Goal: Task Accomplishment & Management: Manage account settings

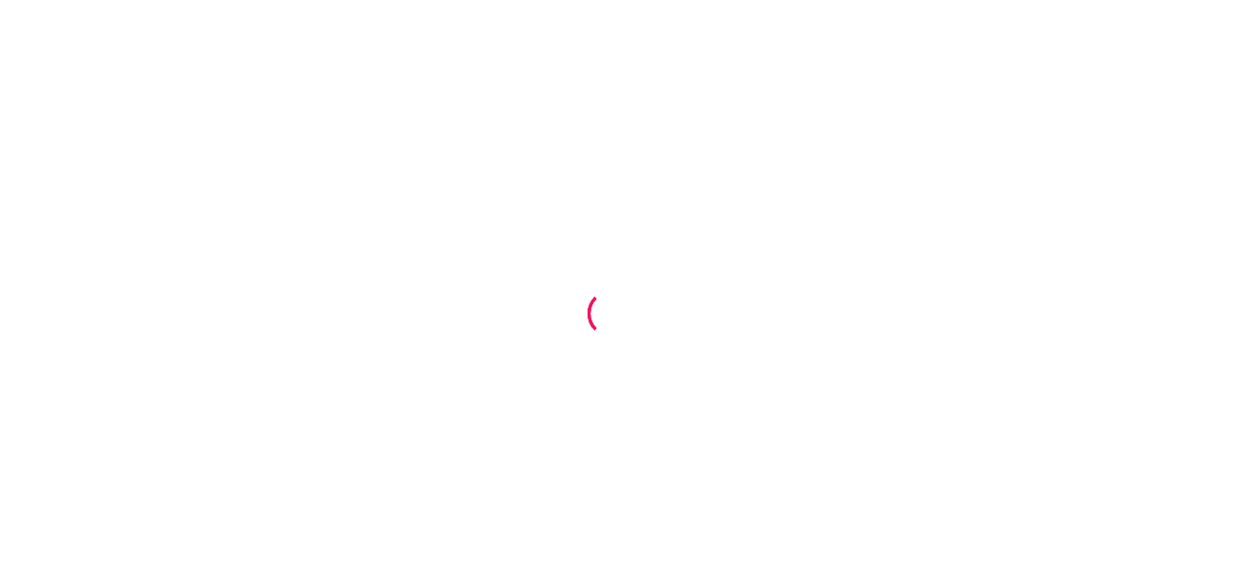
click at [758, 113] on div at bounding box center [618, 286] width 1237 height 573
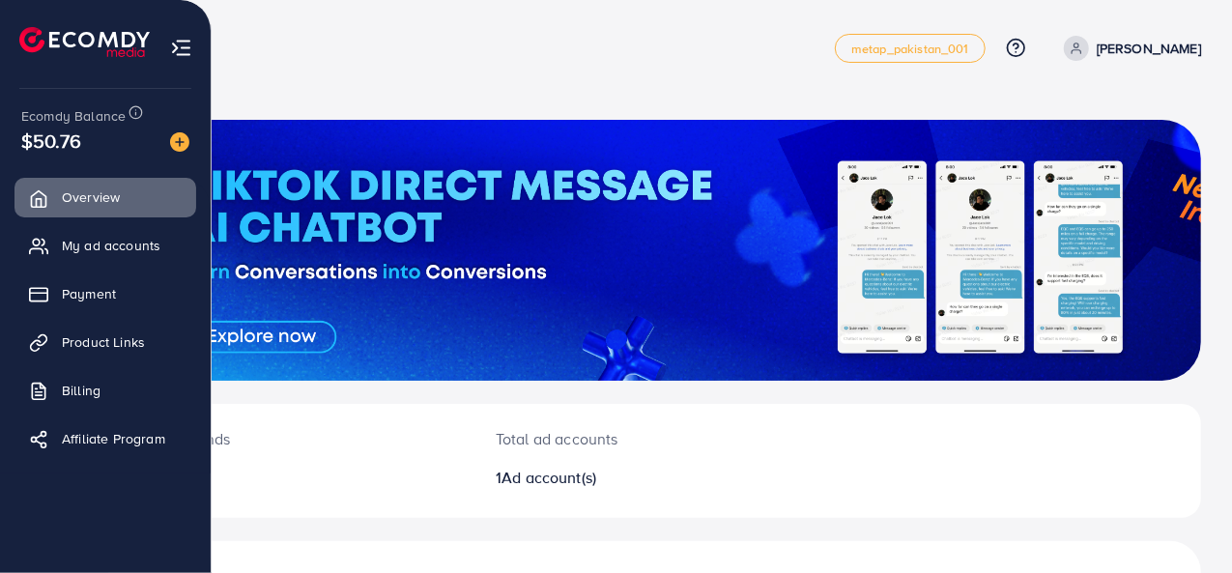
click at [50, 79] on li at bounding box center [92, 44] width 146 height 77
click at [91, 352] on link "Product Links" at bounding box center [105, 342] width 182 height 39
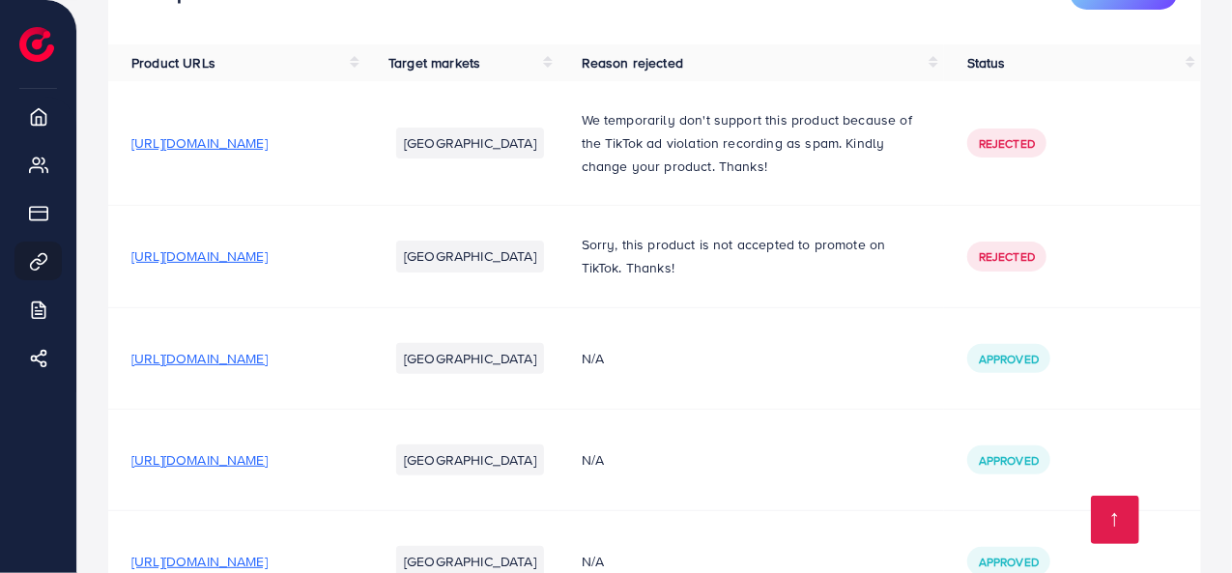
scroll to position [289, 0]
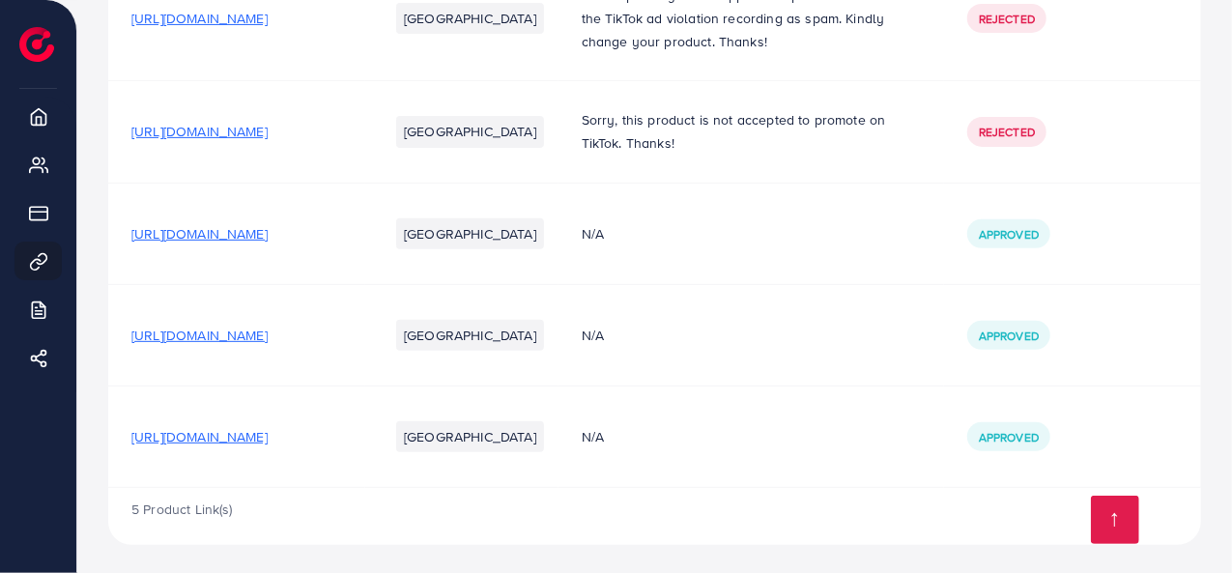
click at [268, 440] on span "https://7w1ejj-bg.myshopify.com/products/magic-water-book-water-drawing-book-ma…" at bounding box center [199, 436] width 136 height 19
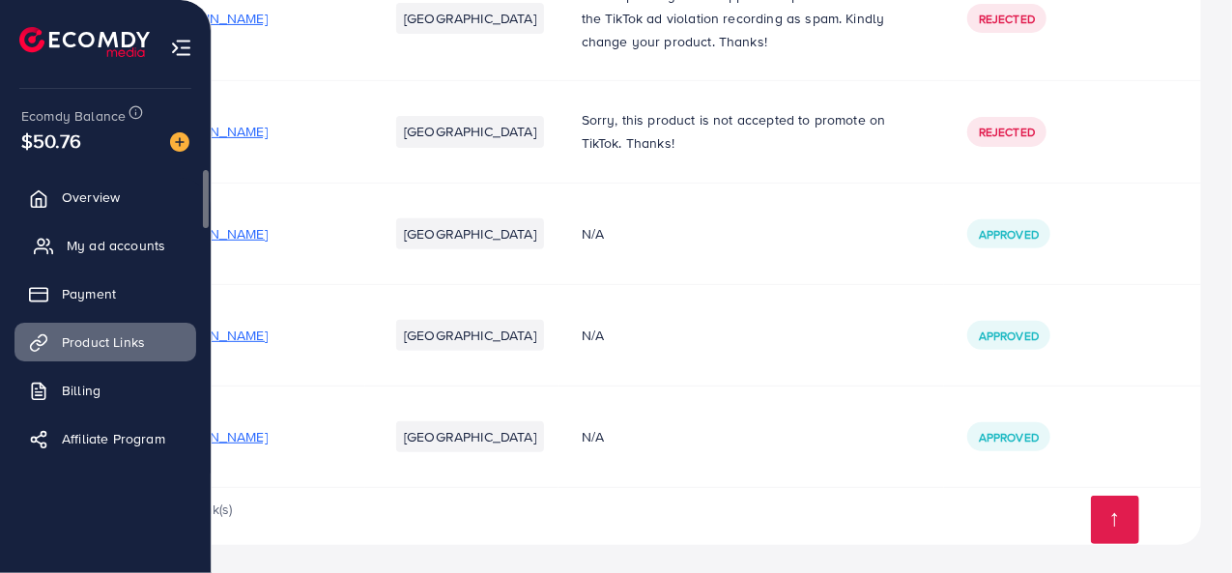
click at [97, 239] on span "My ad accounts" at bounding box center [116, 245] width 99 height 19
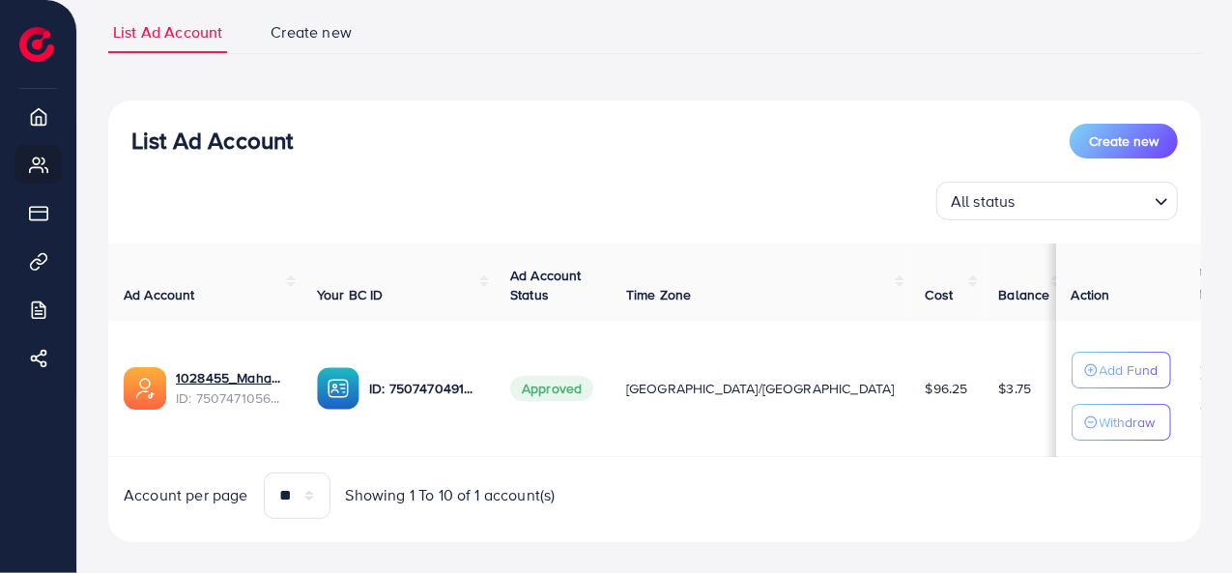
scroll to position [157, 0]
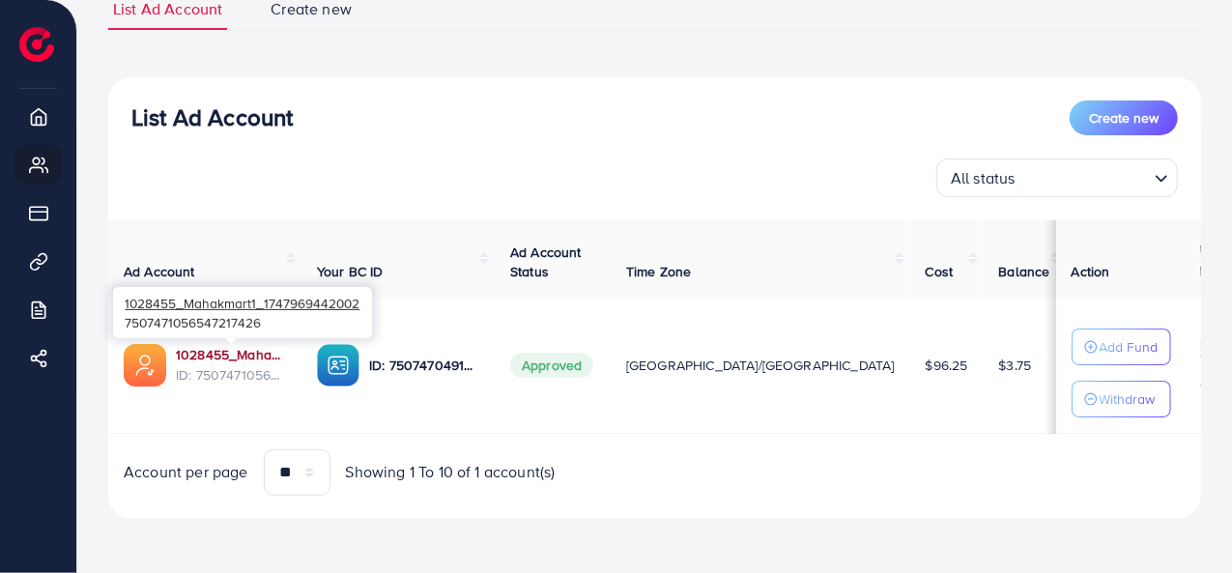
click at [219, 357] on link "1028455_Mahakmart1_1747969442002" at bounding box center [231, 354] width 110 height 19
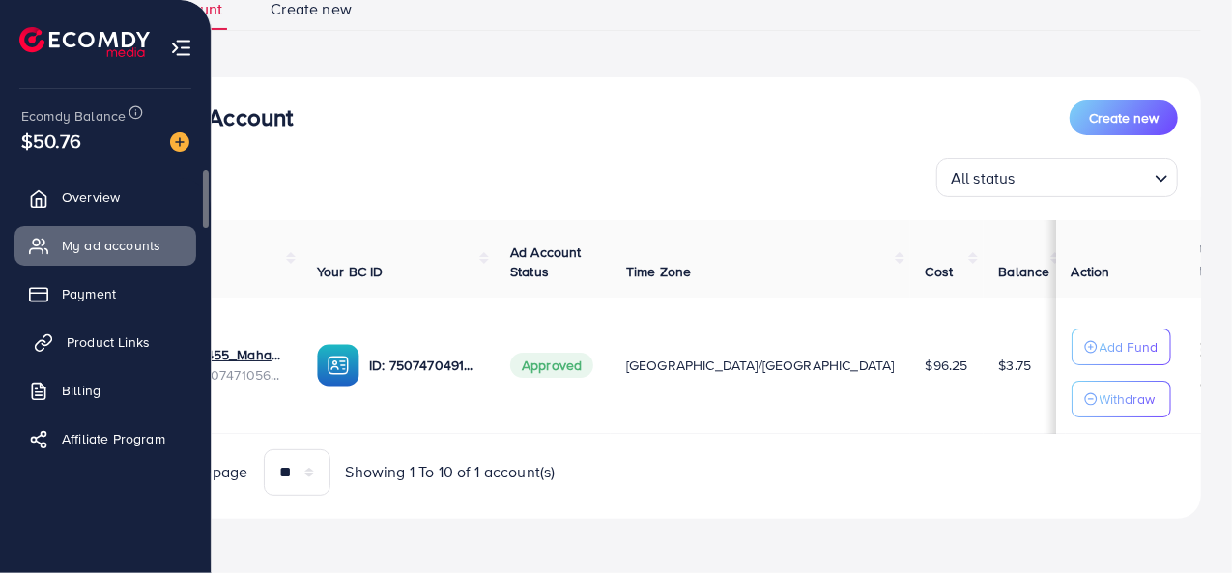
click at [103, 339] on span "Product Links" at bounding box center [108, 341] width 83 height 19
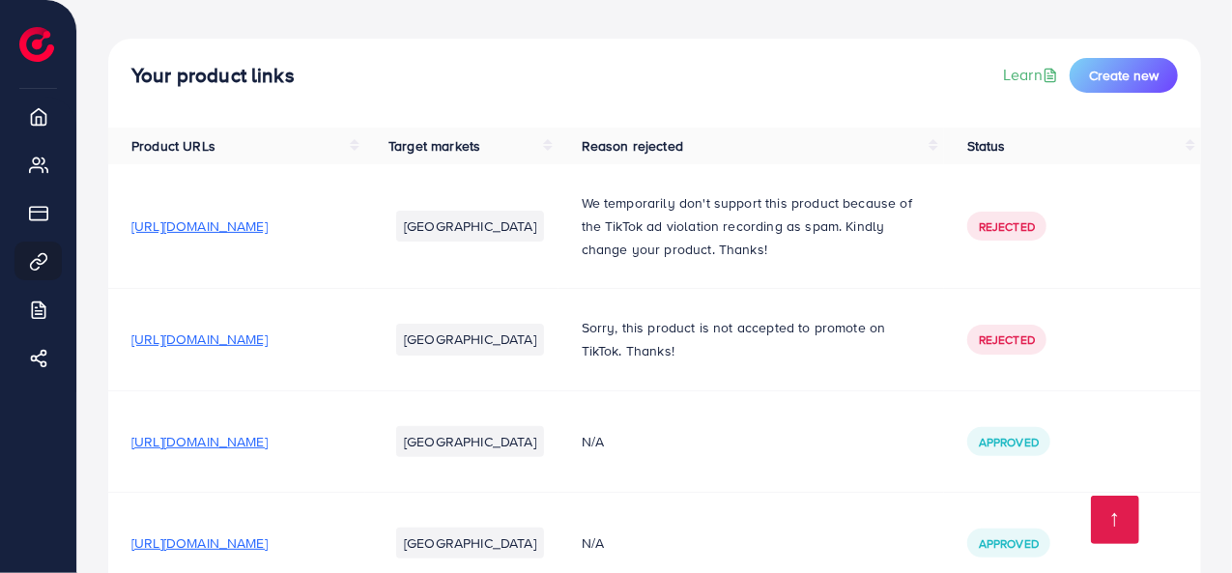
scroll to position [289, 0]
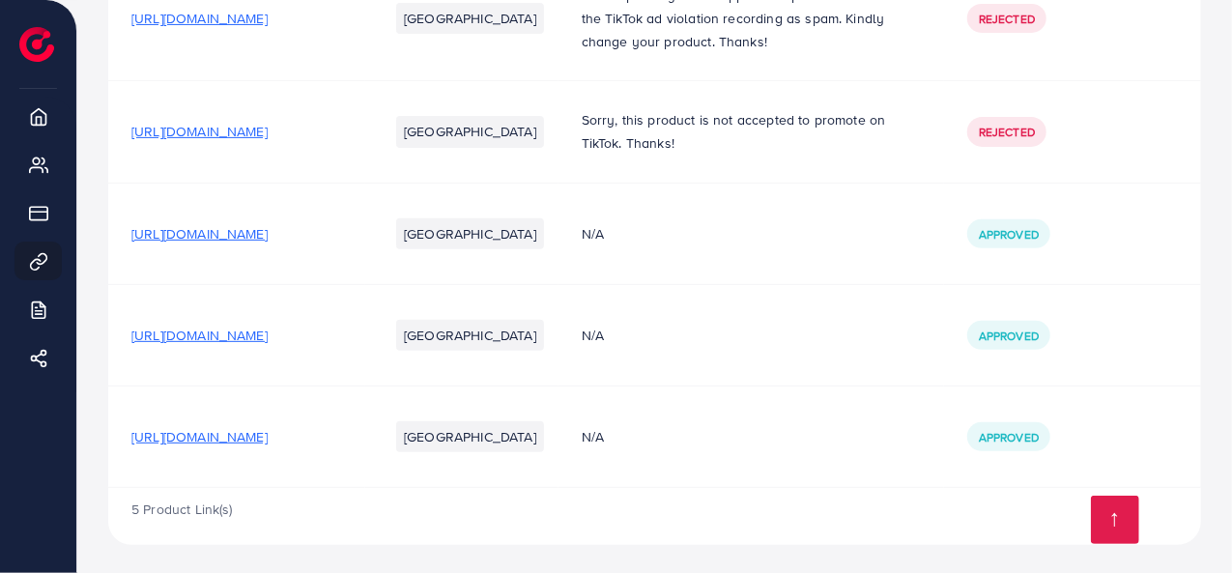
click at [268, 431] on span "https://7w1ejj-bg.myshopify.com/products/magic-water-book-water-drawing-book-ma…" at bounding box center [199, 436] width 136 height 19
click at [268, 437] on span "https://7w1ejj-bg.myshopify.com/products/magic-water-book-water-drawing-book-ma…" at bounding box center [199, 436] width 136 height 19
click at [268, 440] on span "https://7w1ejj-bg.myshopify.com/products/magic-water-book-water-drawing-book-ma…" at bounding box center [199, 436] width 136 height 19
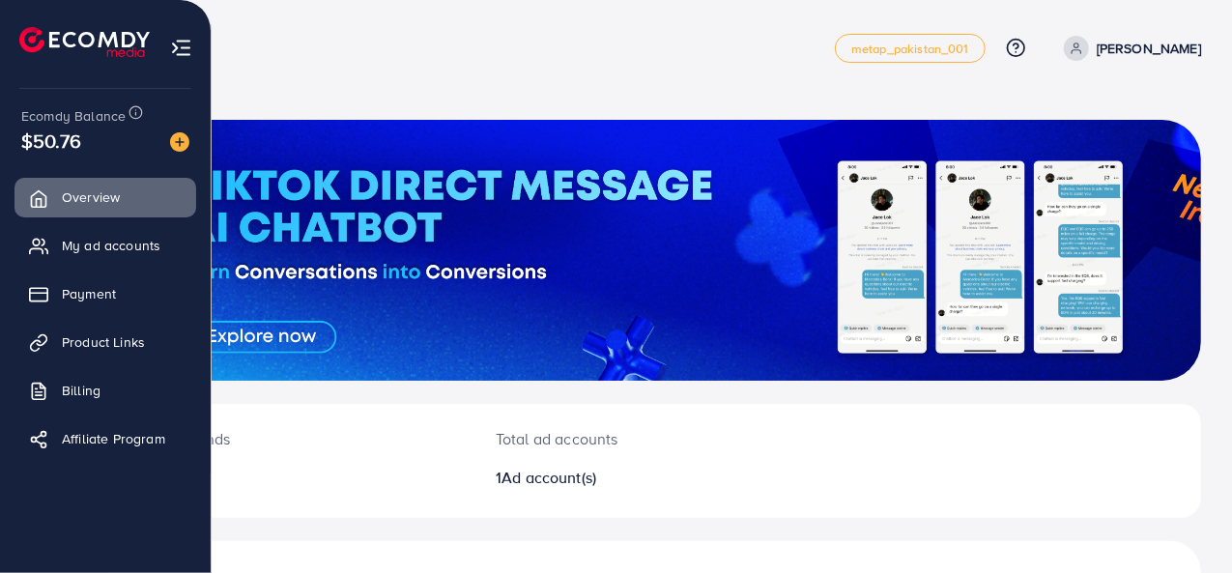
click at [165, 49] on ul at bounding box center [105, 44] width 173 height 77
click at [170, 47] on img at bounding box center [181, 48] width 22 height 22
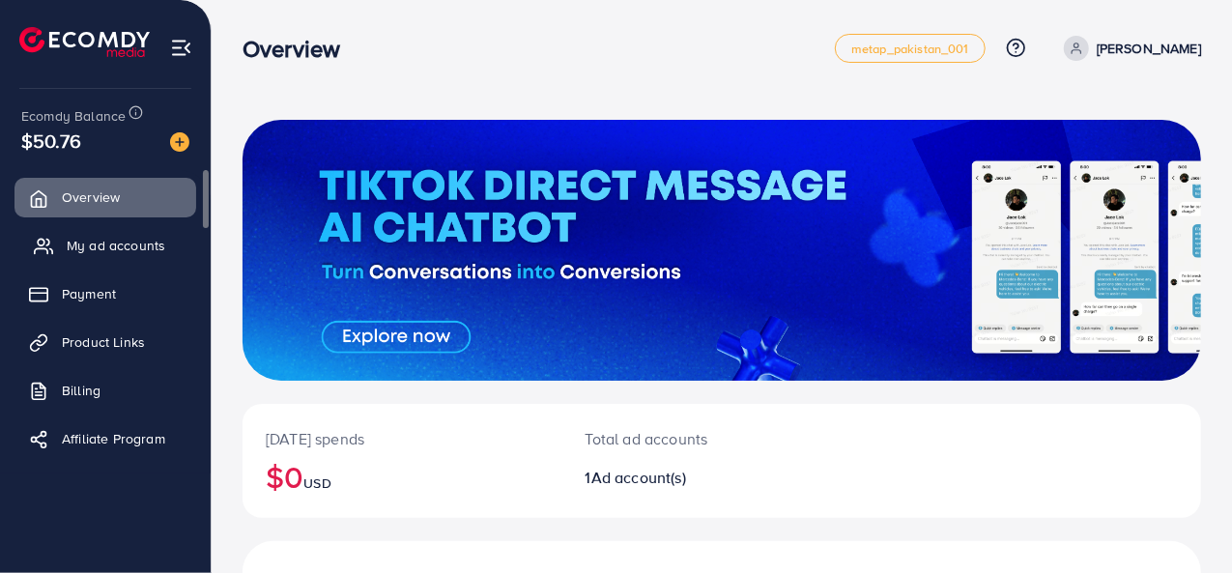
click at [143, 246] on span "My ad accounts" at bounding box center [116, 245] width 99 height 19
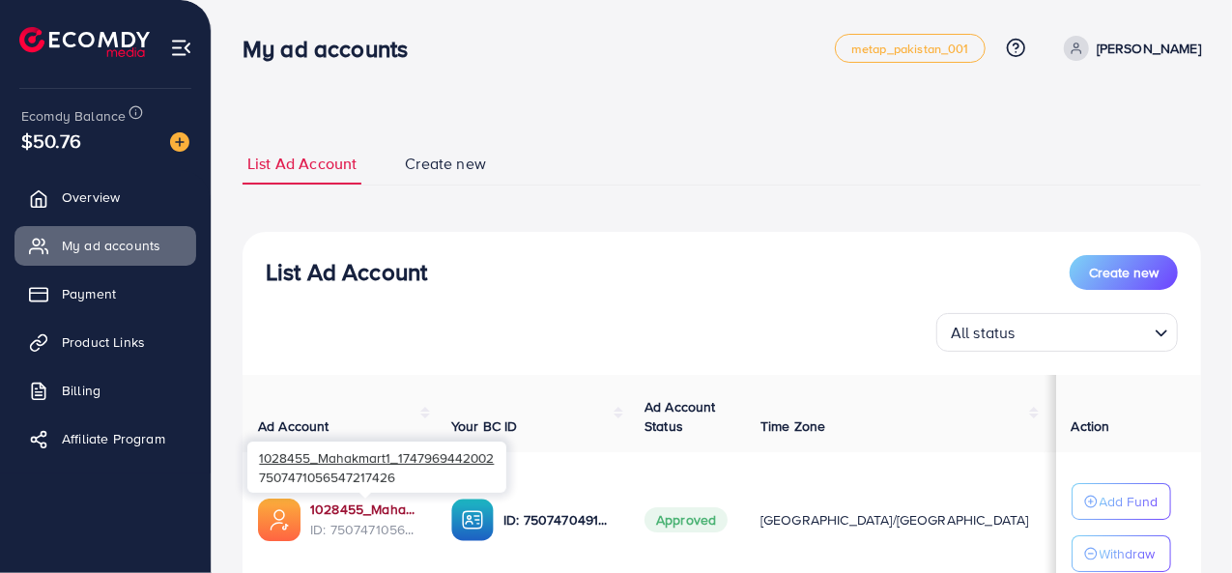
click at [381, 502] on link "1028455_Mahakmart1_1747969442002" at bounding box center [365, 509] width 110 height 19
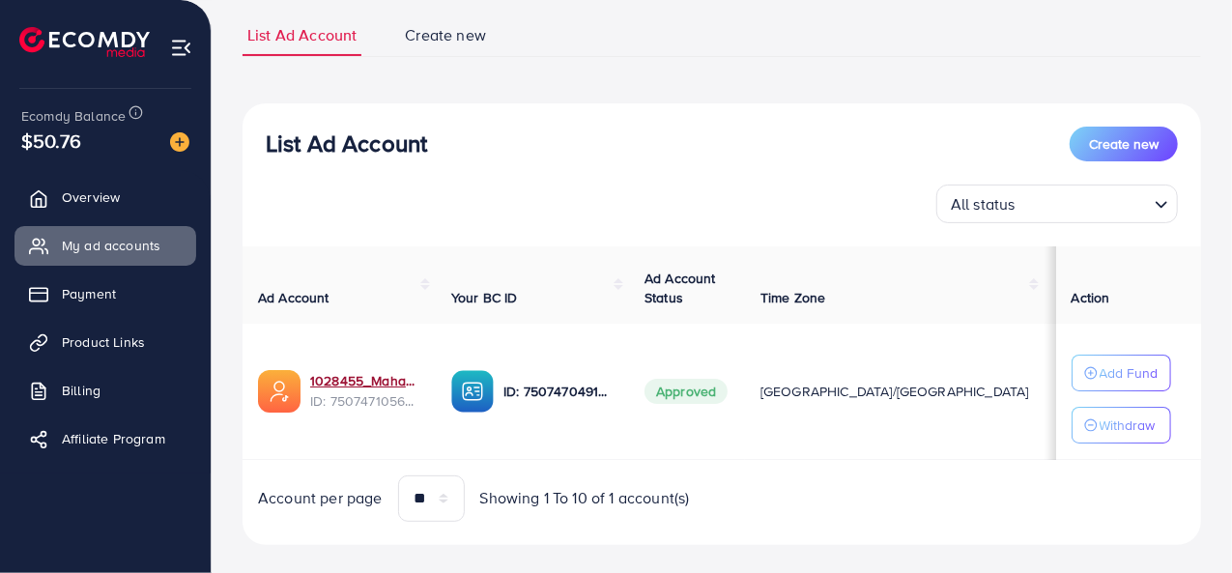
scroll to position [157, 0]
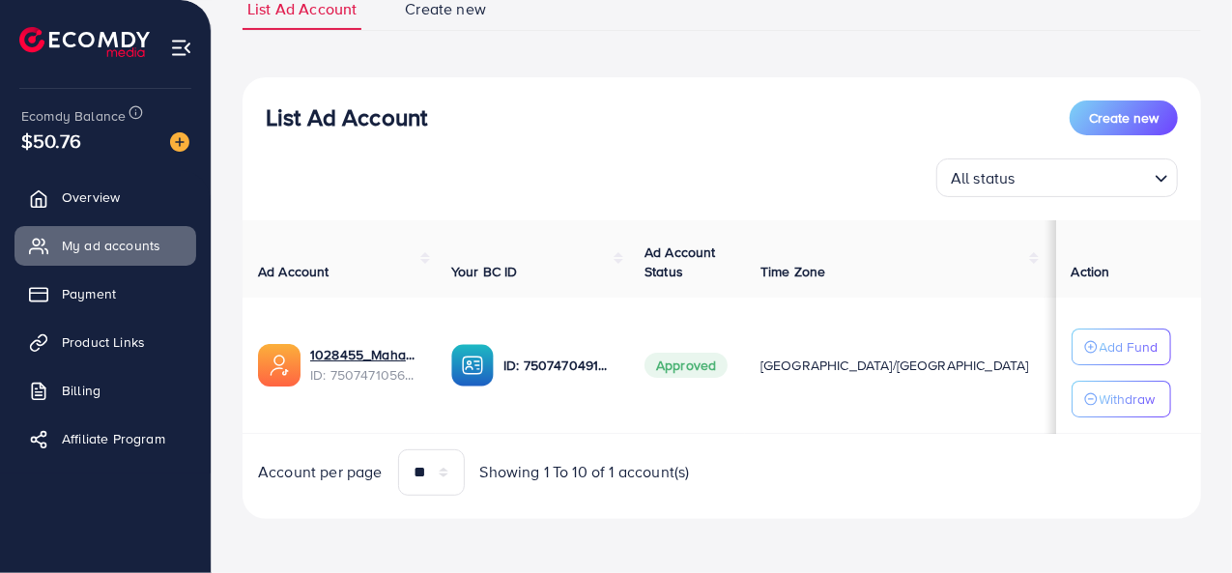
click at [184, 40] on img at bounding box center [181, 48] width 22 height 22
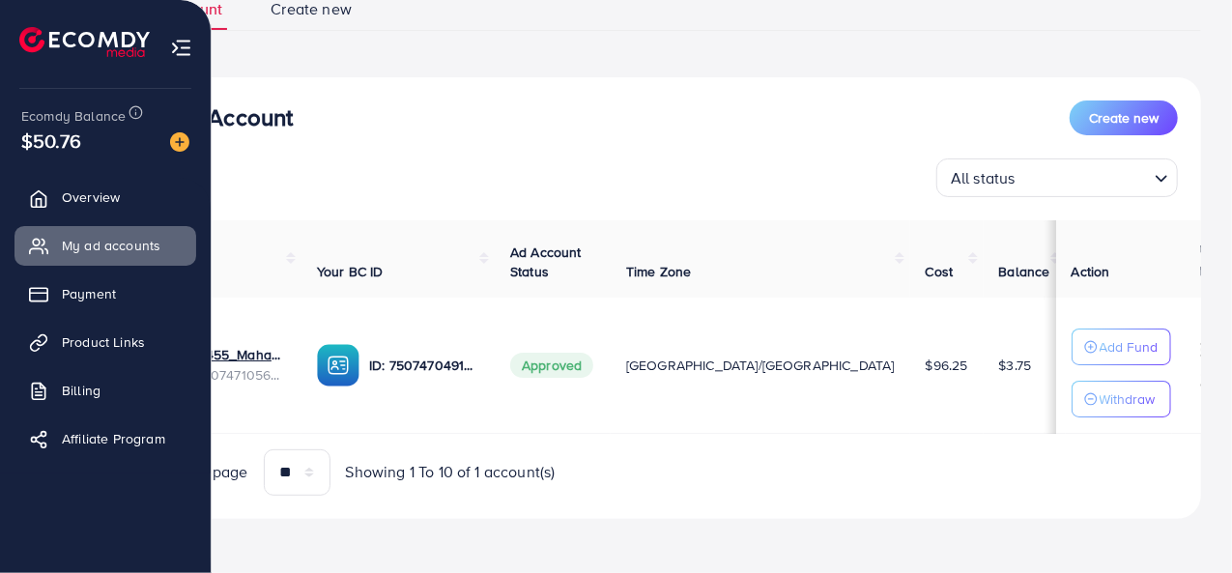
click at [184, 47] on img at bounding box center [181, 48] width 22 height 22
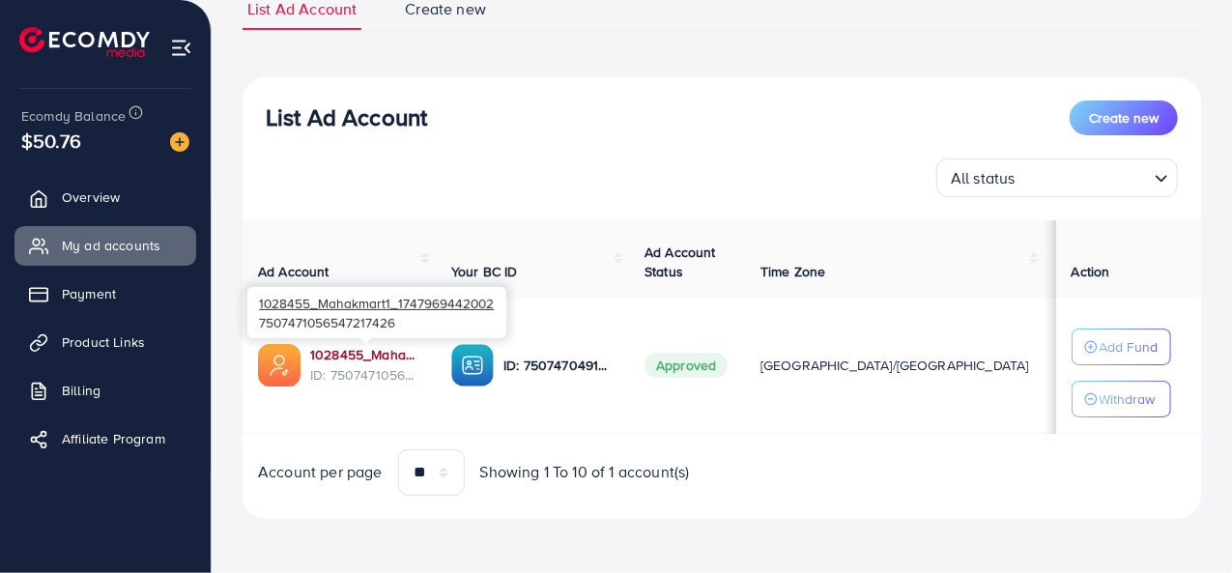
click at [387, 347] on link "1028455_Mahakmart1_1747969442002" at bounding box center [365, 354] width 110 height 19
click at [352, 346] on link "1028455_Mahakmart1_1747969442002" at bounding box center [365, 354] width 110 height 19
